Goal: Find specific page/section: Find specific page/section

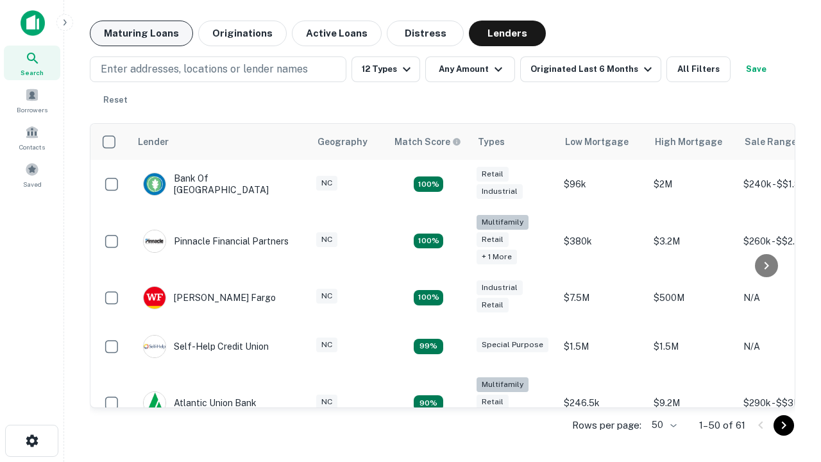
click at [141, 33] on button "Maturing Loans" at bounding box center [141, 34] width 103 height 26
